Goal: Check status

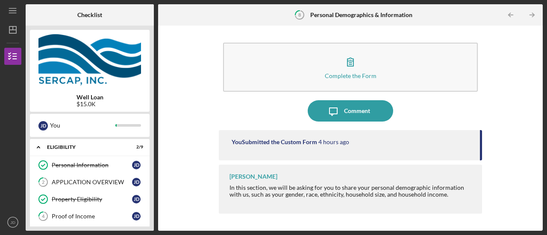
scroll to position [110, 0]
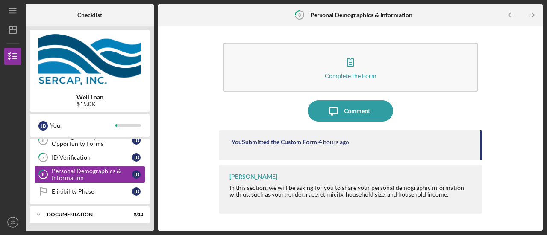
click at [154, 220] on div "Checklist Well Loan $15.0K J D You Icon/Expander Eligibility 2 / 9 Personal Inf…" at bounding box center [284, 117] width 517 height 227
click at [90, 188] on div "Eligibility Phase" at bounding box center [92, 191] width 80 height 7
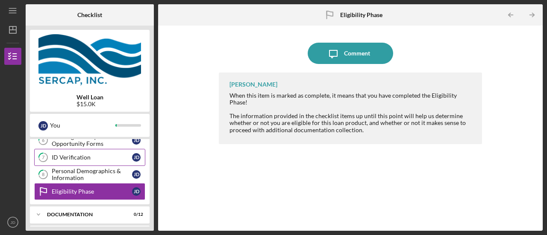
click at [79, 155] on div "ID Verification" at bounding box center [92, 157] width 80 height 7
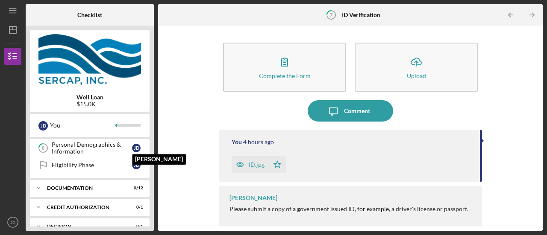
scroll to position [154, 0]
